Goal: Information Seeking & Learning: Check status

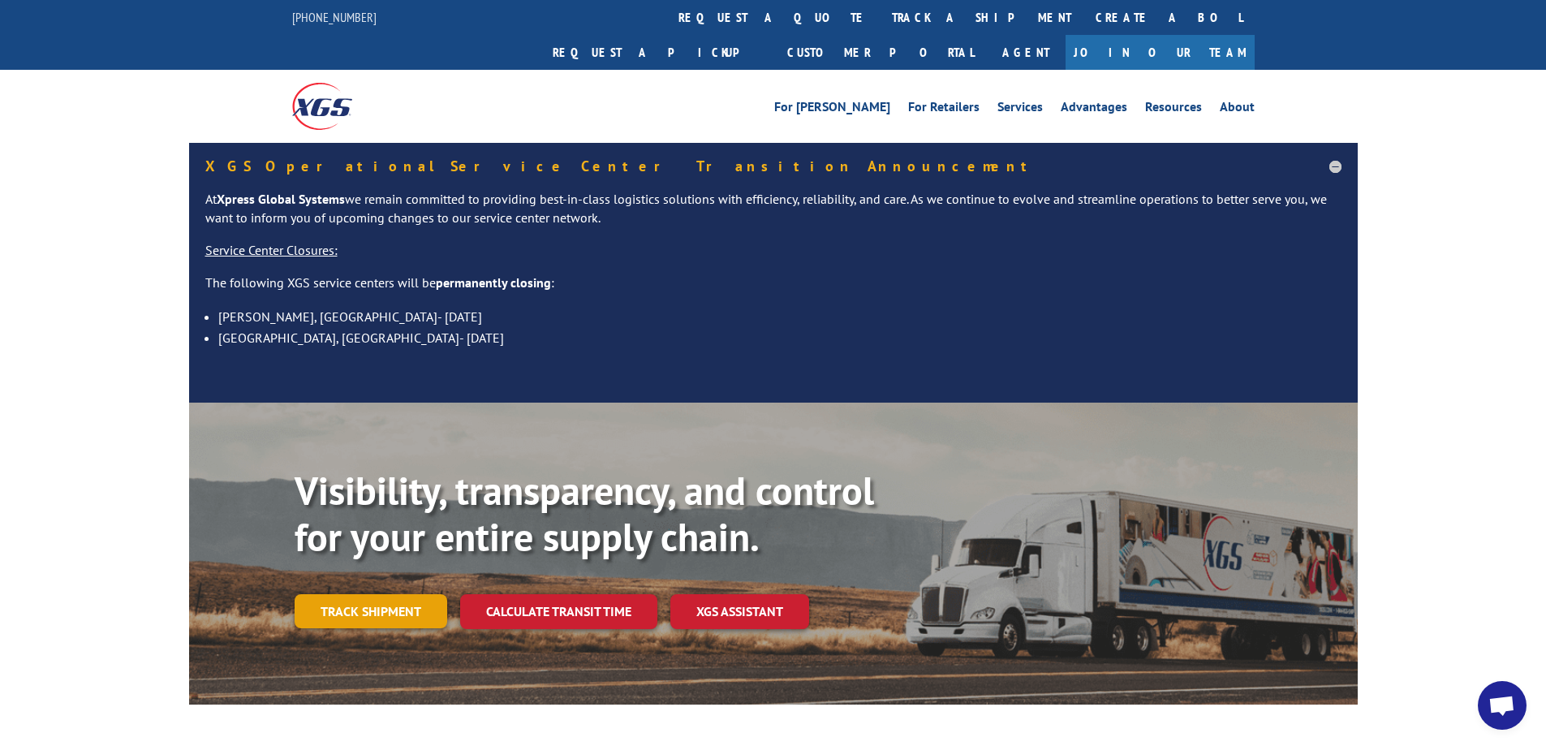
click at [368, 594] on link "Track shipment" at bounding box center [371, 611] width 153 height 34
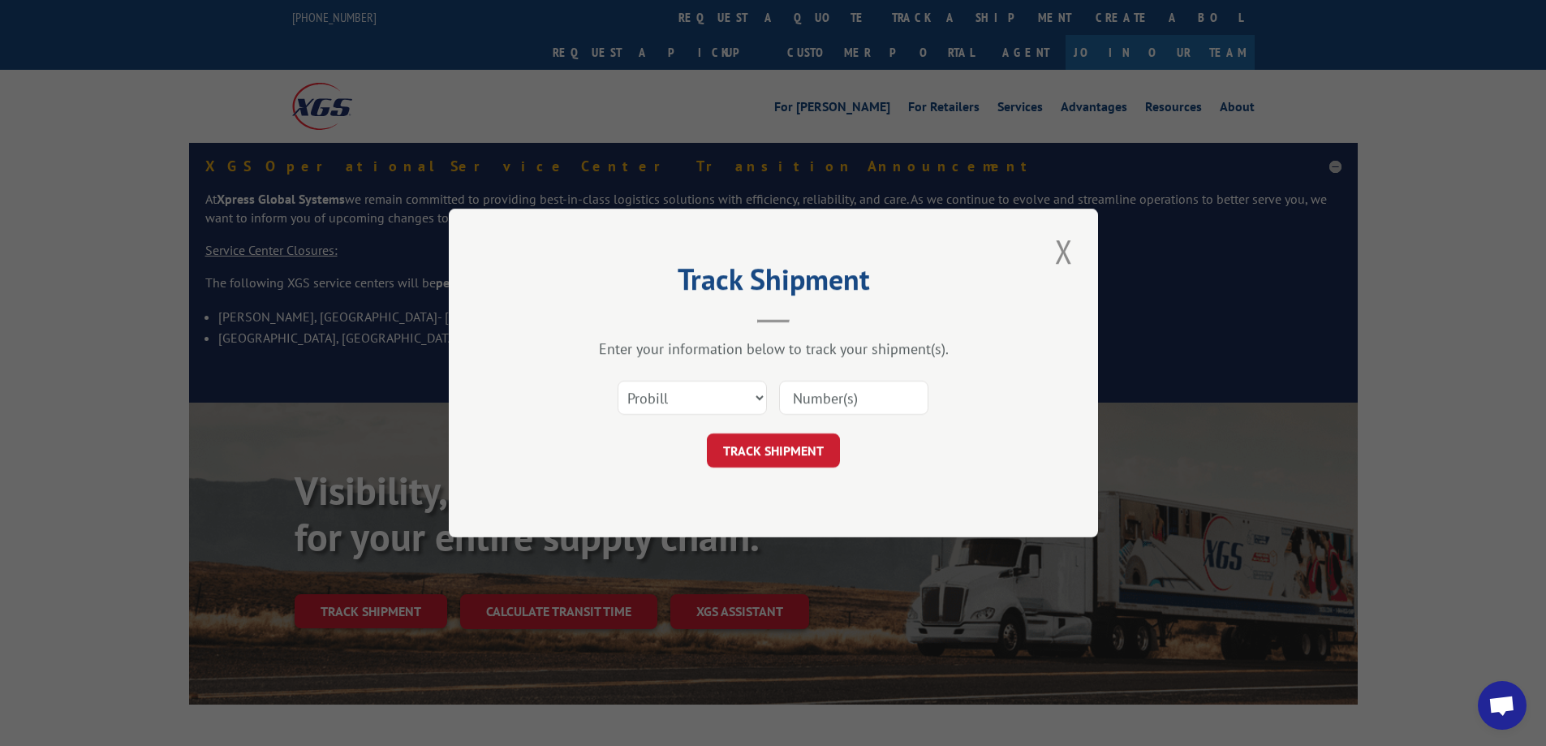
click at [842, 406] on input at bounding box center [853, 398] width 149 height 34
type input "54388975"
click button "TRACK SHIPMENT" at bounding box center [773, 450] width 133 height 34
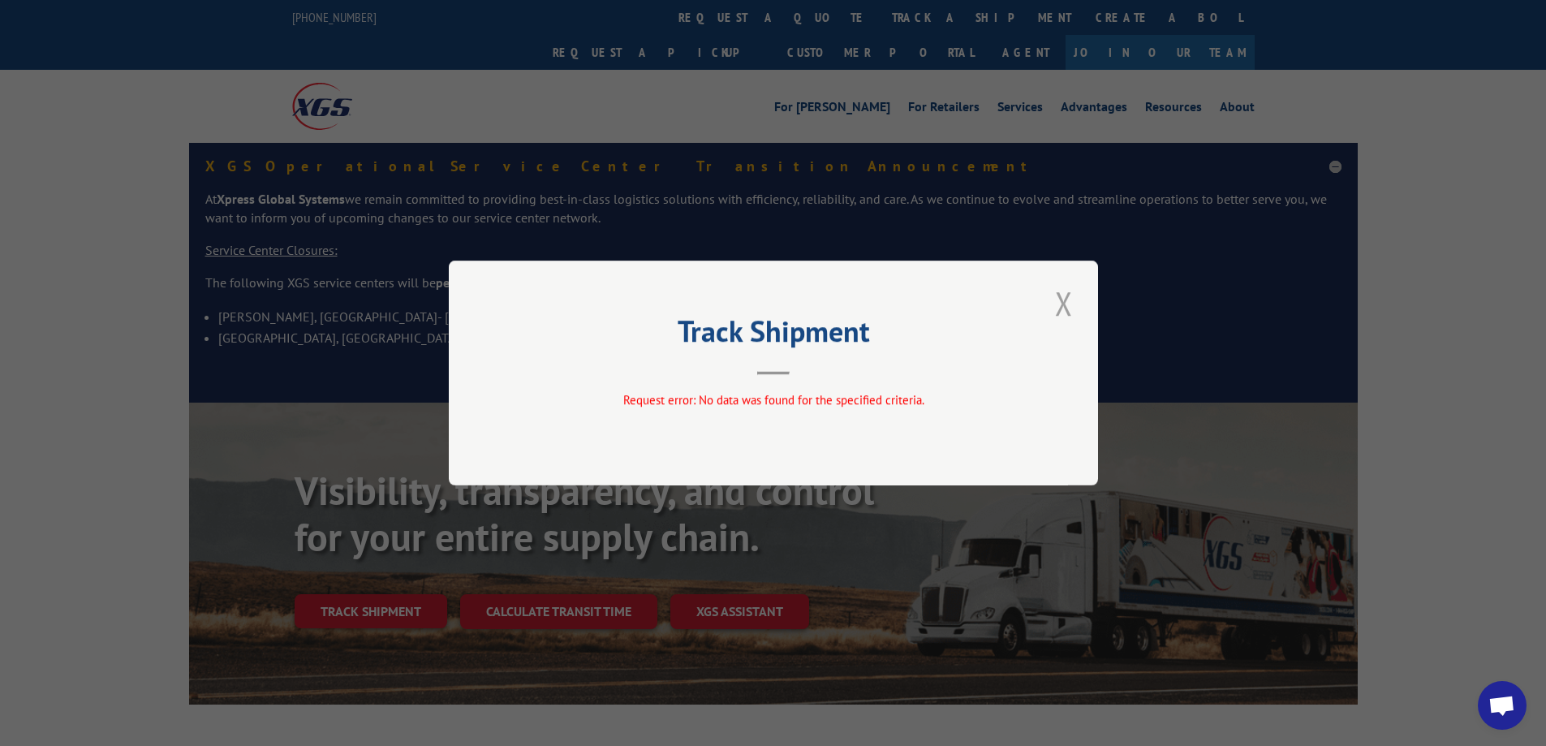
click at [1070, 302] on button "Close modal" at bounding box center [1064, 303] width 28 height 45
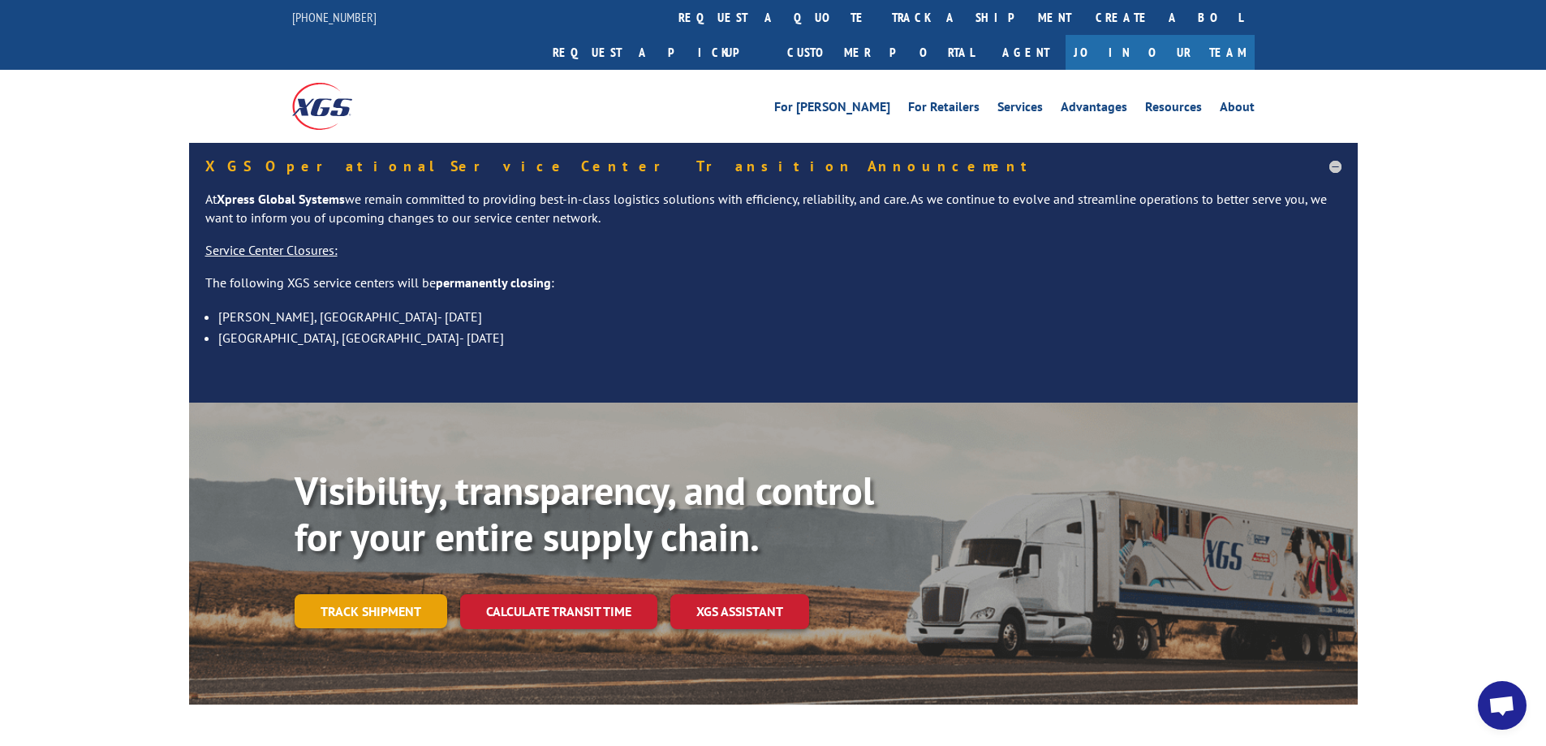
click at [362, 594] on link "Track shipment" at bounding box center [371, 611] width 153 height 34
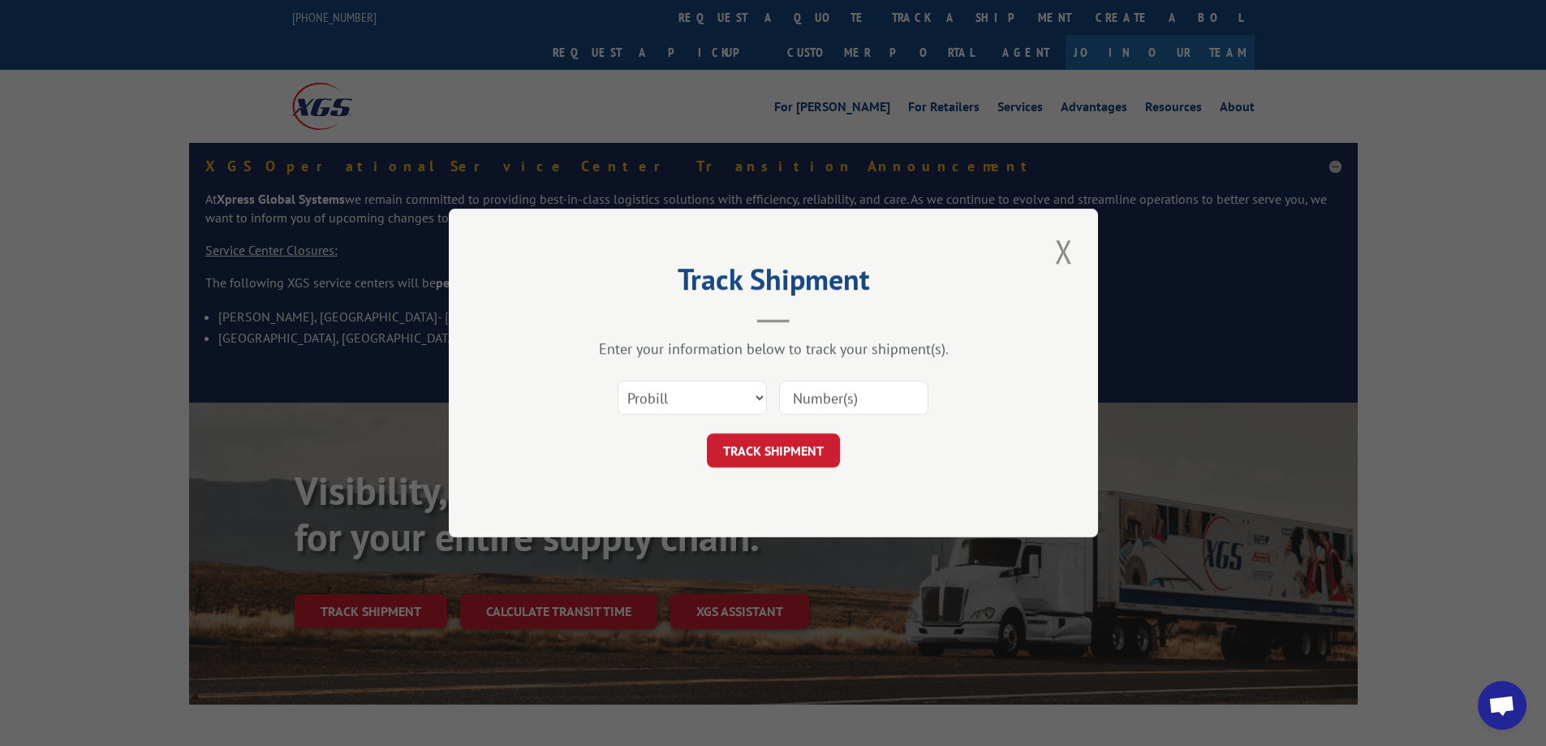
click at [813, 401] on input at bounding box center [853, 398] width 149 height 34
type input "54388975"
click at [777, 454] on button "TRACK SHIPMENT" at bounding box center [773, 450] width 133 height 34
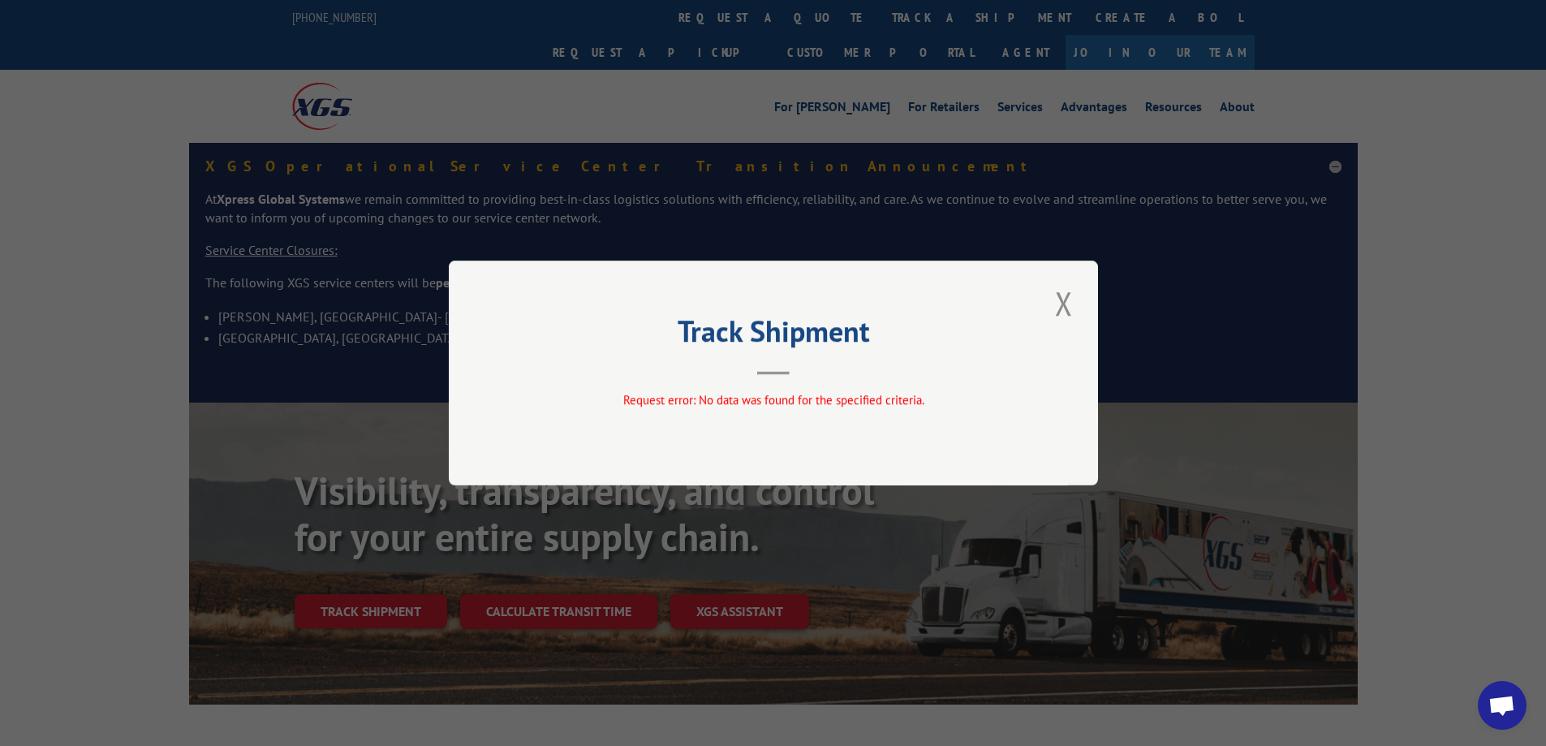
click at [1080, 300] on div "Track Shipment Request error: No data was found for the specified criteria." at bounding box center [773, 372] width 649 height 225
click at [1064, 306] on button "Close modal" at bounding box center [1064, 303] width 28 height 45
